Goal: Task Accomplishment & Management: Manage account settings

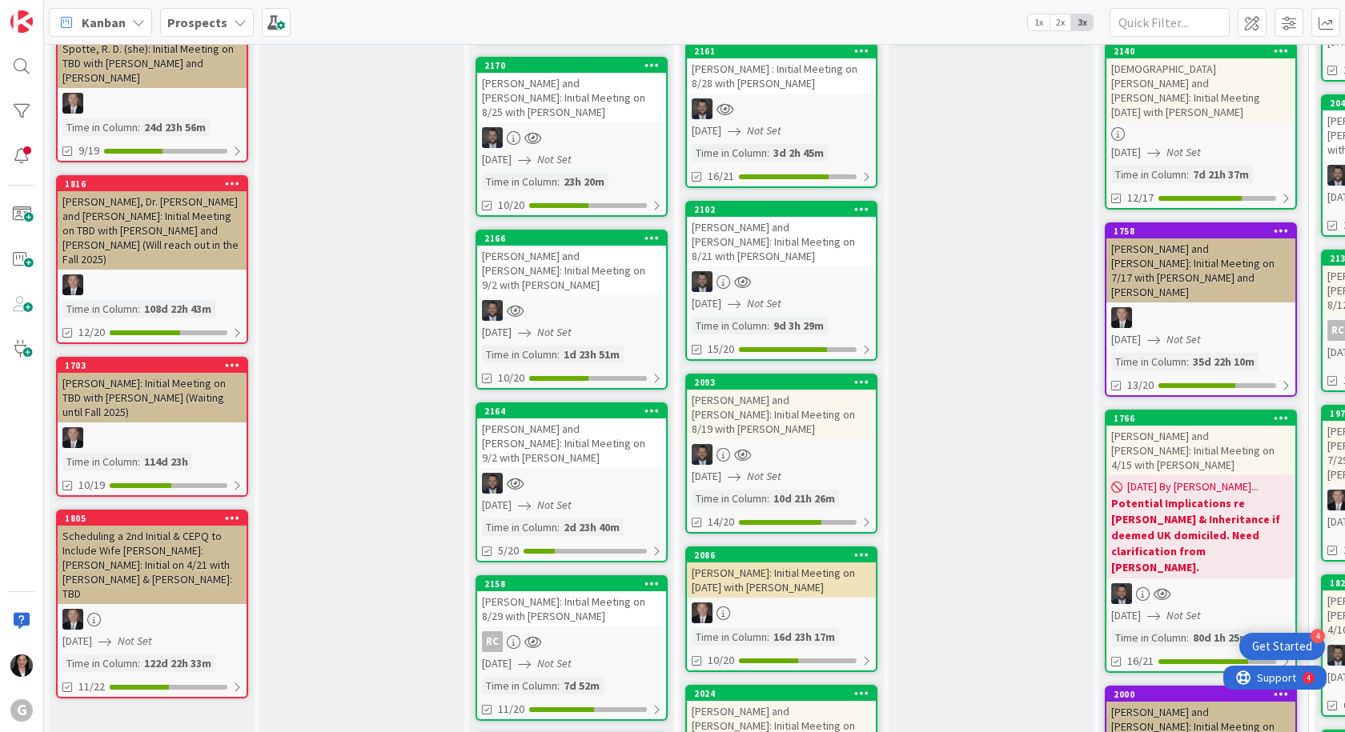
scroll to position [240, 0]
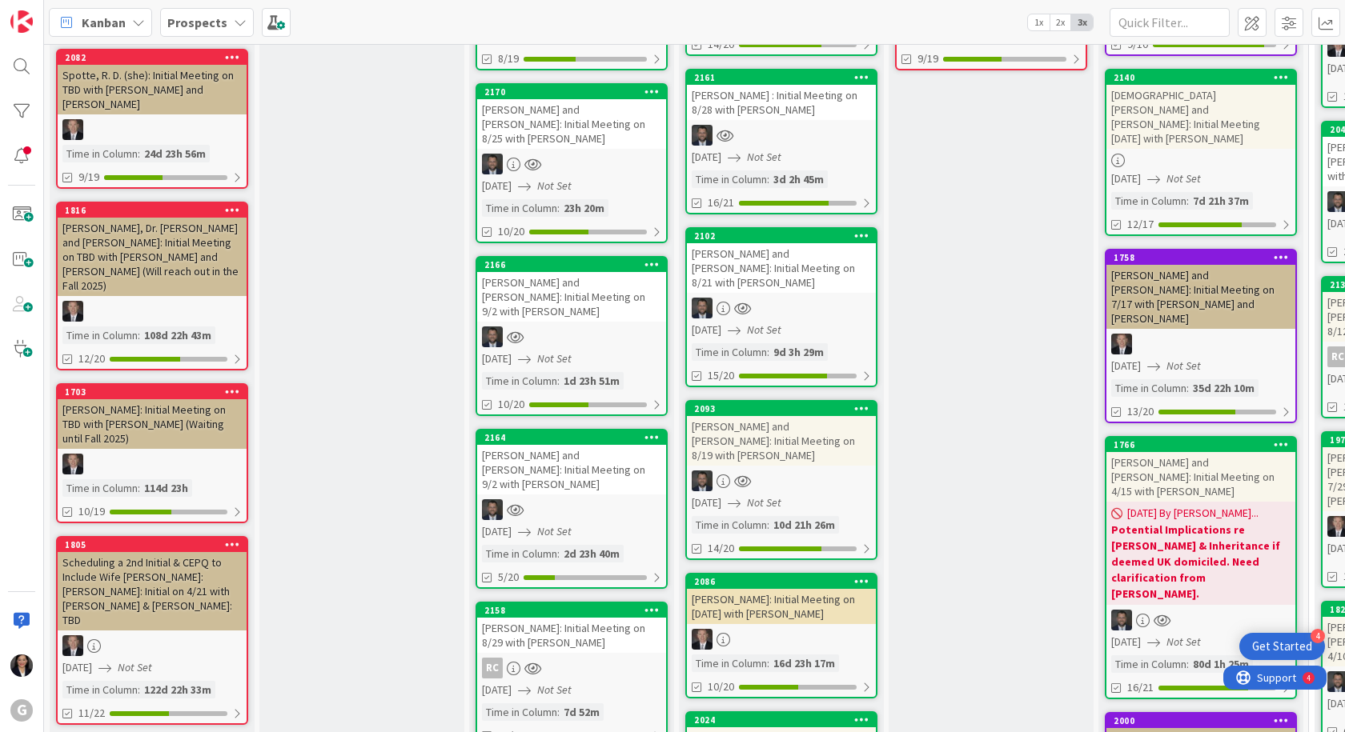
click at [796, 450] on div "[PERSON_NAME] and [PERSON_NAME]: Initial Meeting on 8/19 with [PERSON_NAME]" at bounding box center [781, 441] width 189 height 50
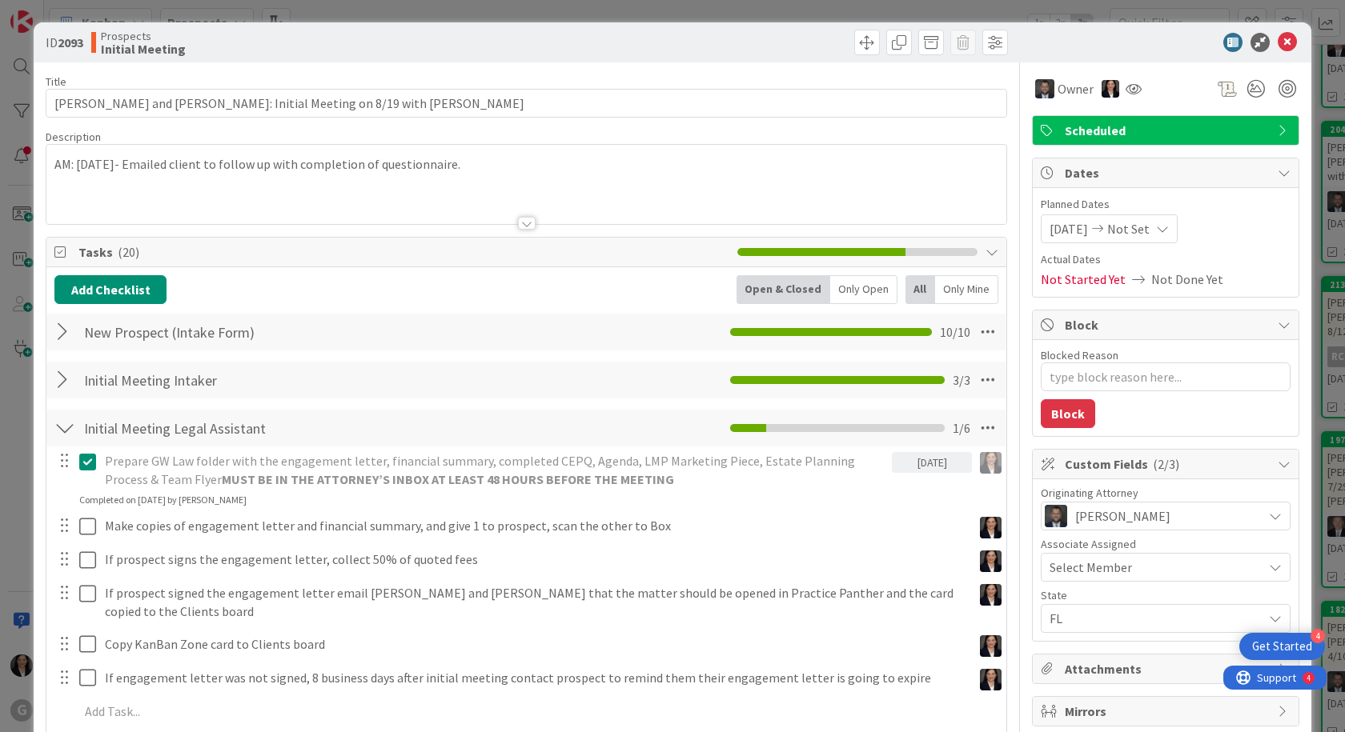
click at [51, 162] on div "AM: [DATE]- Emailed client to follow up with completion of questionnaire." at bounding box center [526, 184] width 960 height 79
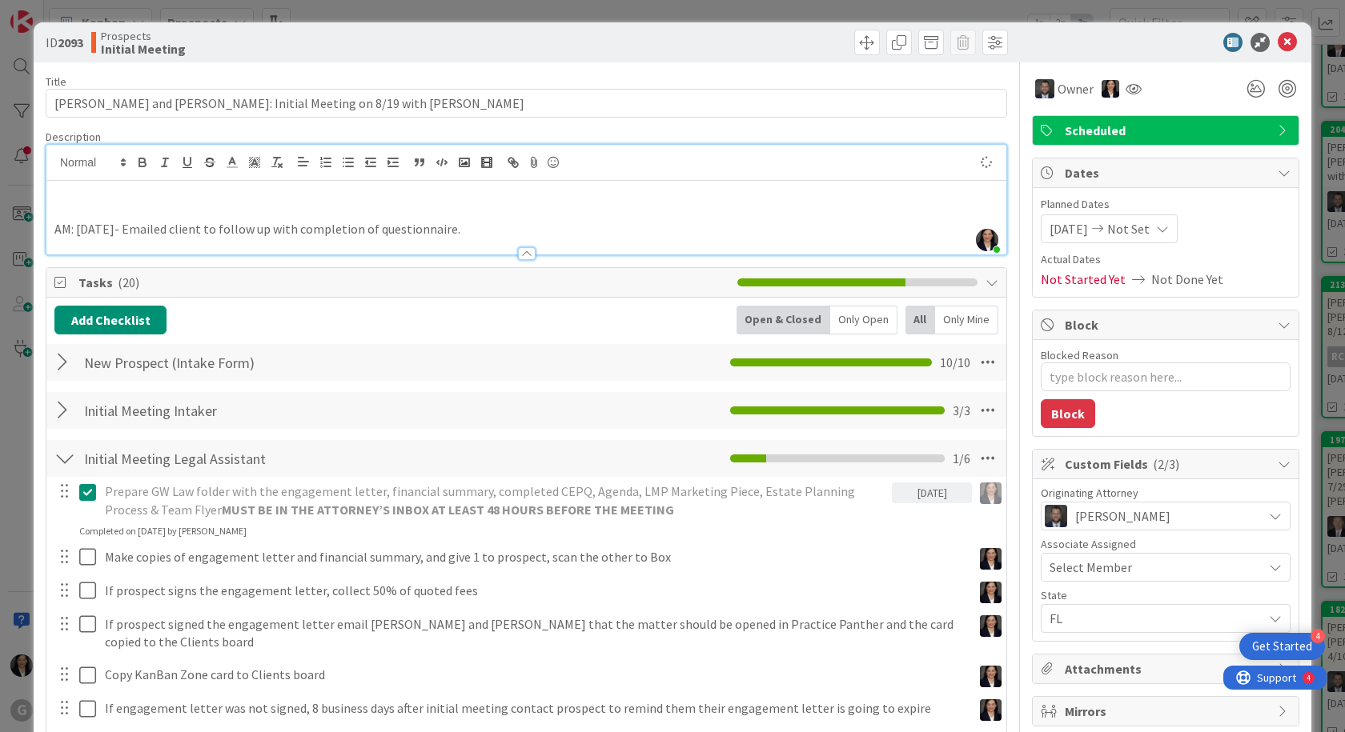
type textarea "x"
click at [62, 198] on p at bounding box center [526, 193] width 944 height 18
click at [55, 197] on p "AM: [DATE]- Emailed client engagement letter via PandaDoc." at bounding box center [526, 193] width 944 height 18
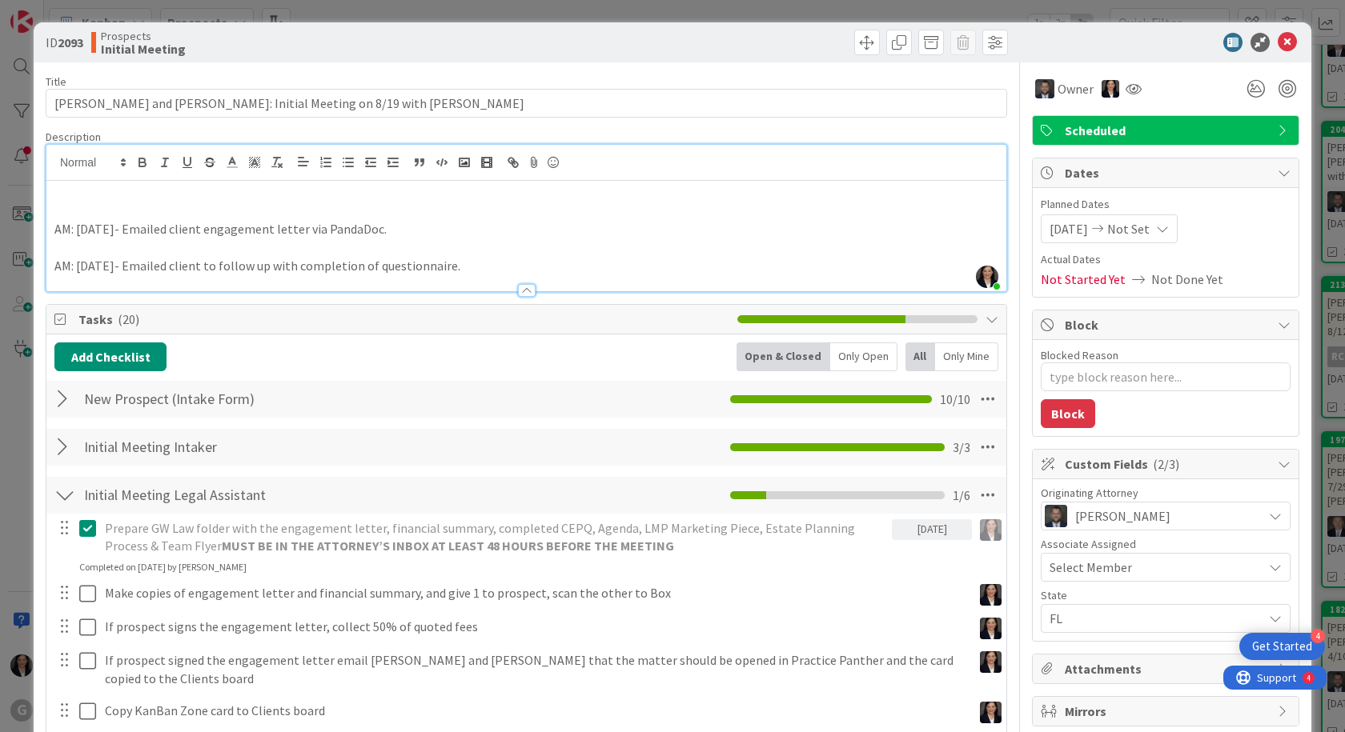
click at [70, 202] on div "AM: [DATE]- Emailed client engagement letter via PandaDoc. AM: [DATE]- Emailed …" at bounding box center [526, 236] width 960 height 110
drag, startPoint x: 108, startPoint y: 190, endPoint x: 118, endPoint y: 189, distance: 9.7
click at [108, 190] on p "AM:" at bounding box center [526, 193] width 944 height 18
click at [253, 197] on p "AM: [DATE]- client emailed back" at bounding box center [526, 193] width 944 height 18
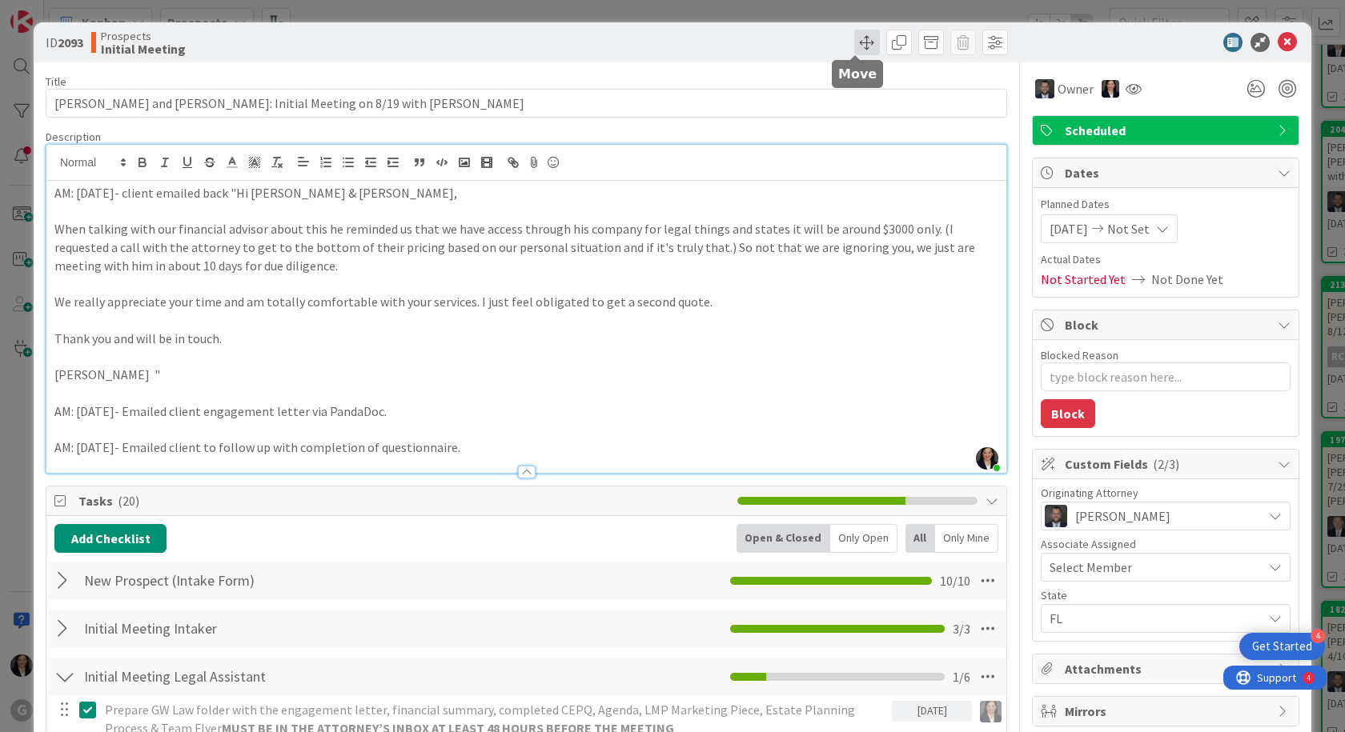
click at [854, 42] on span at bounding box center [867, 43] width 26 height 26
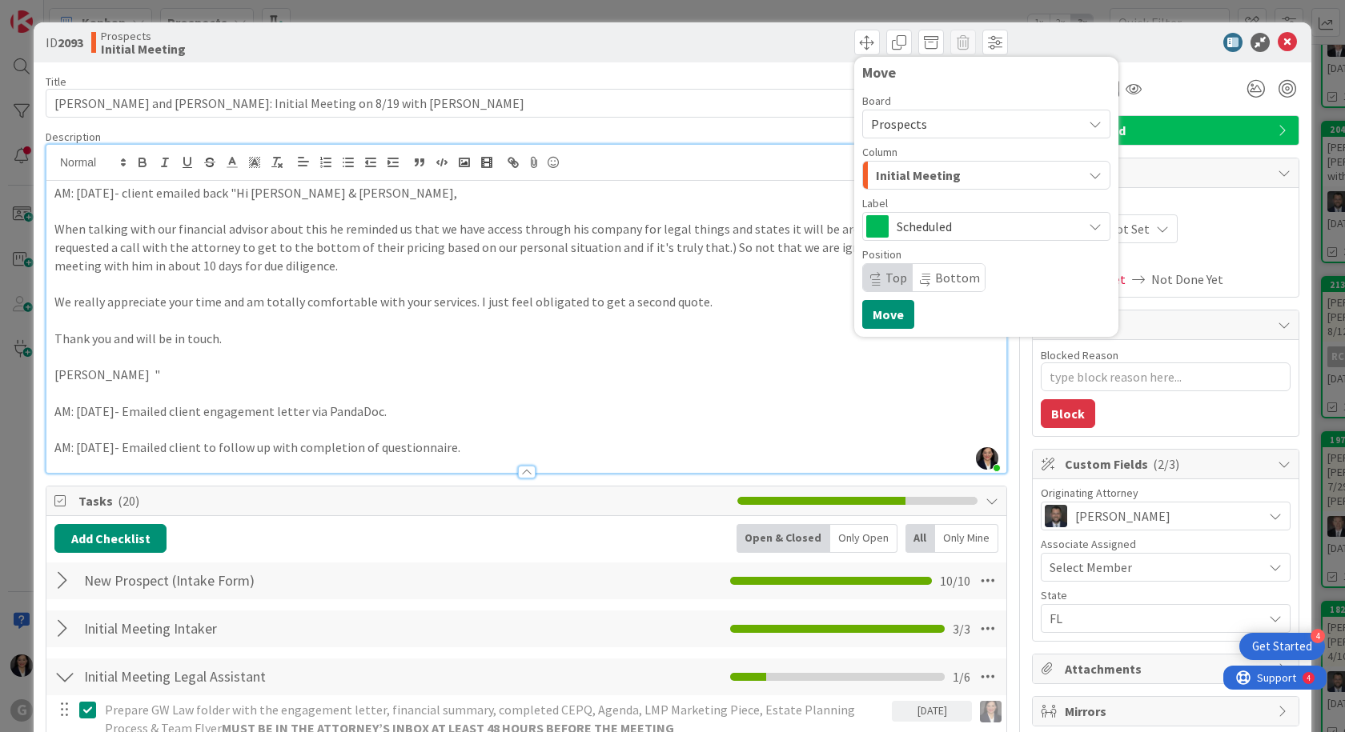
click at [888, 175] on span "Initial Meeting" at bounding box center [918, 175] width 85 height 21
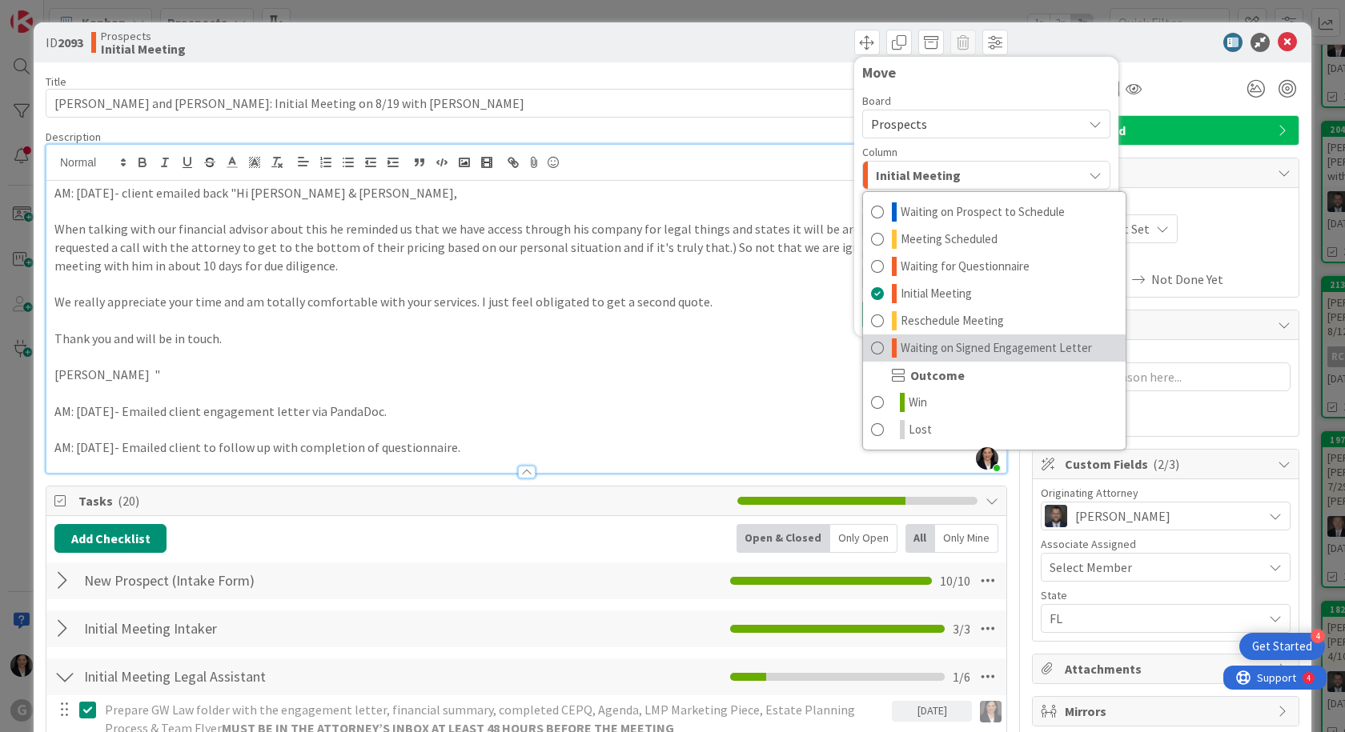
click at [908, 343] on span "Waiting on Signed Engagement Letter" at bounding box center [995, 348] width 191 height 19
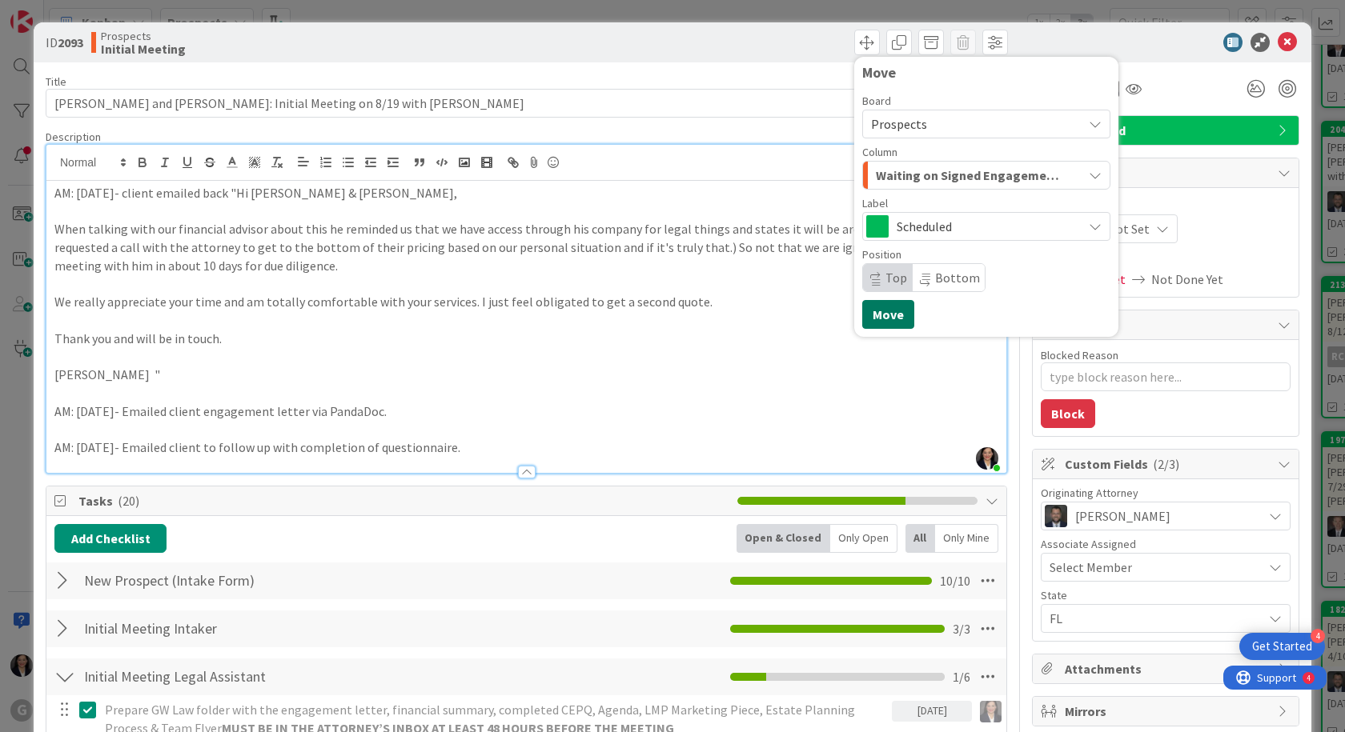
click at [878, 319] on button "Move" at bounding box center [888, 314] width 52 height 29
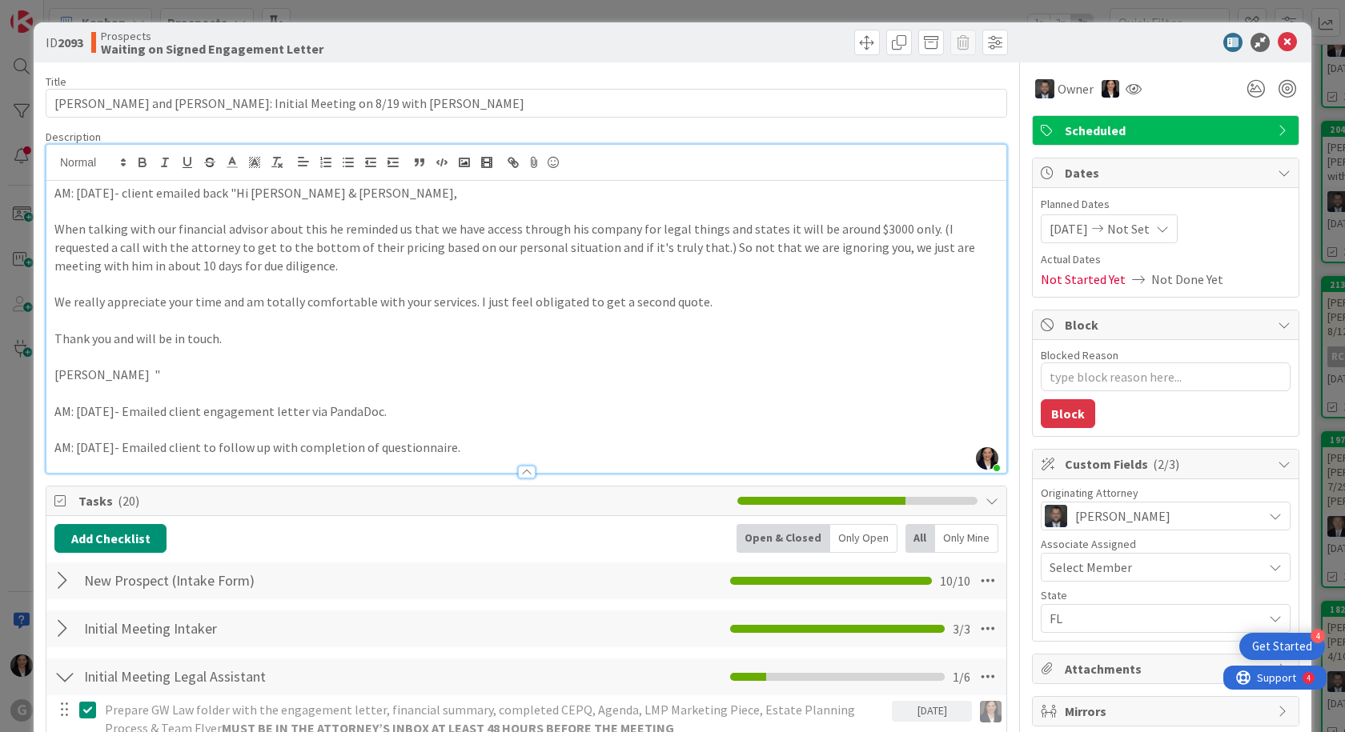
type textarea "x"
click at [1277, 42] on icon at bounding box center [1286, 42] width 19 height 19
